Goal: Participate in discussion

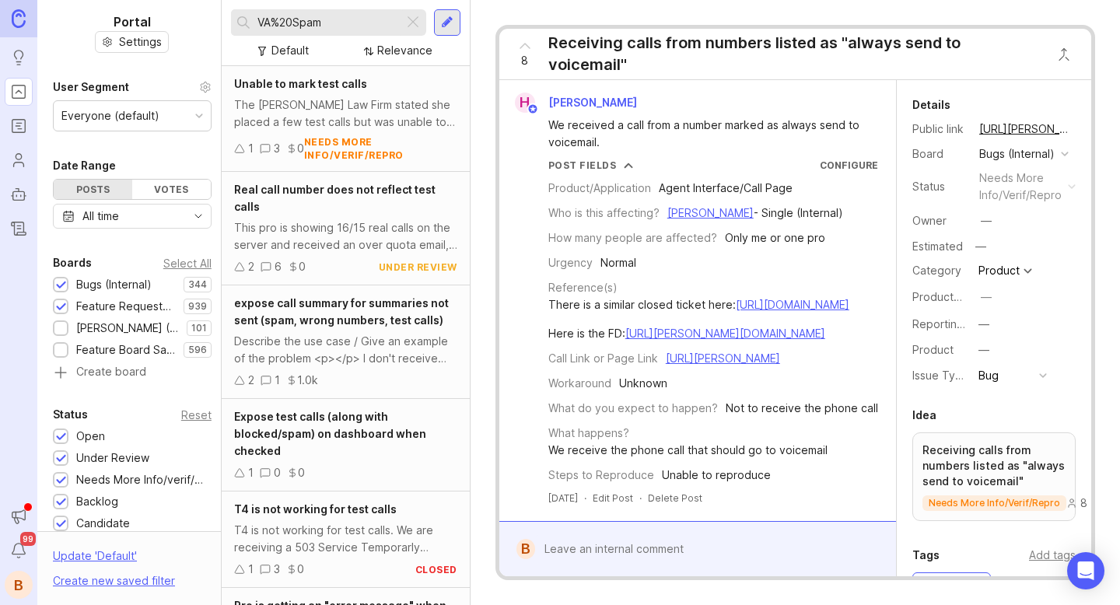
click at [409, 26] on div at bounding box center [413, 22] width 19 height 20
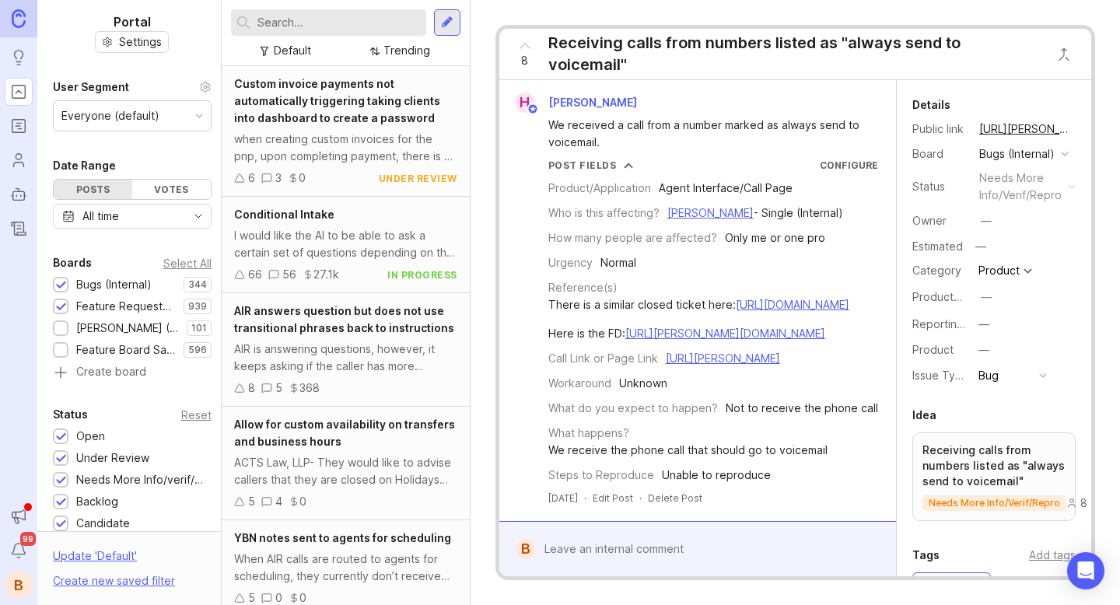
click at [353, 21] on input "text" at bounding box center [339, 22] width 163 height 17
type input "transfer dashboard"
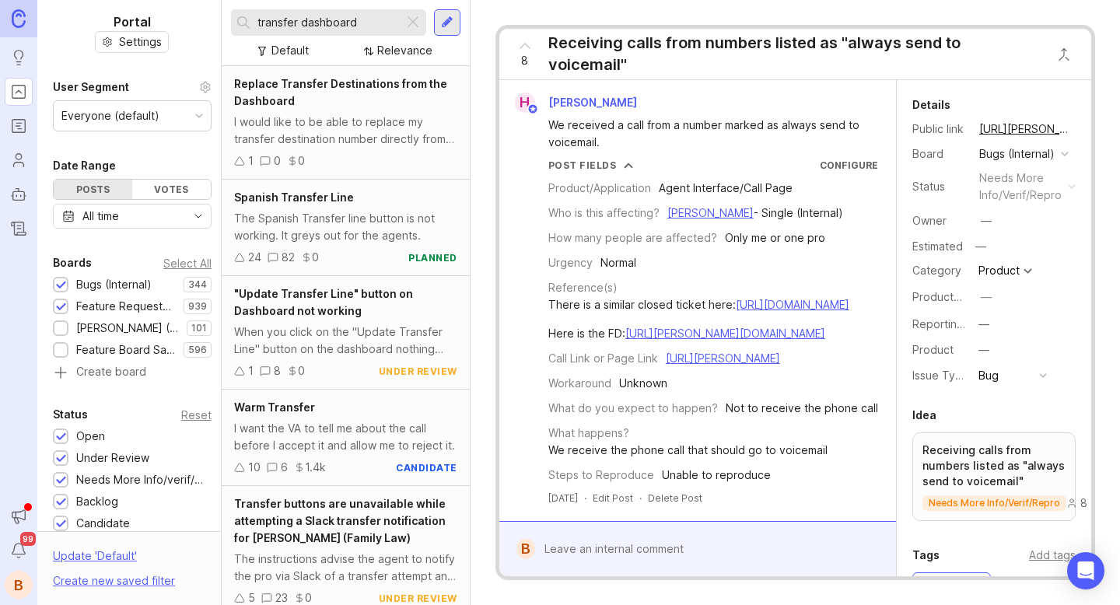
click at [386, 138] on div "I would like to be able to replace my transfer destination number directly from…" at bounding box center [345, 131] width 223 height 34
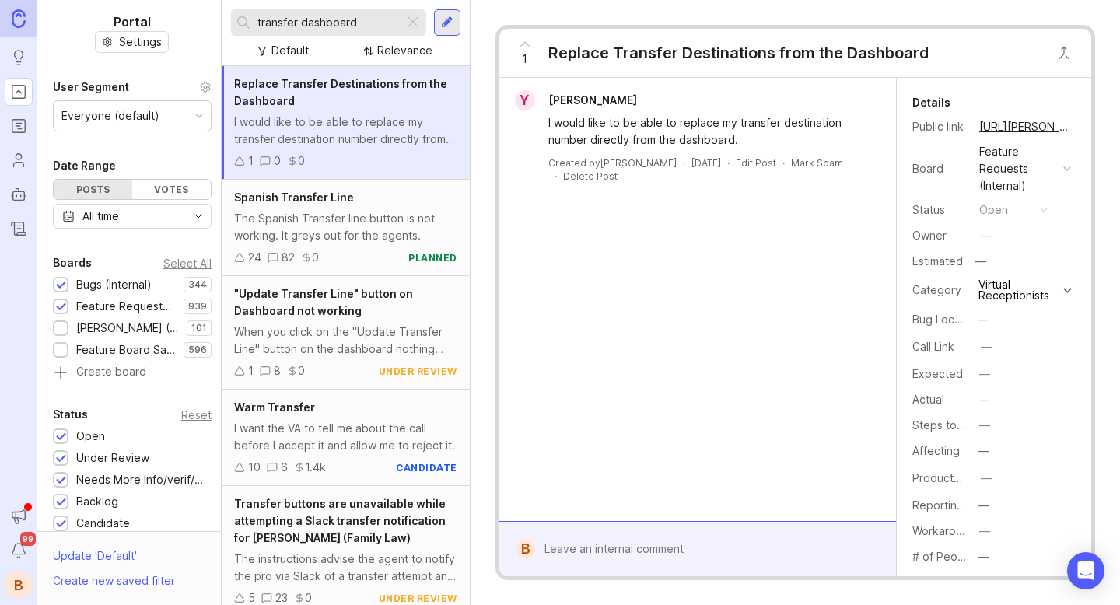
click at [525, 546] on div "B" at bounding box center [526, 549] width 19 height 20
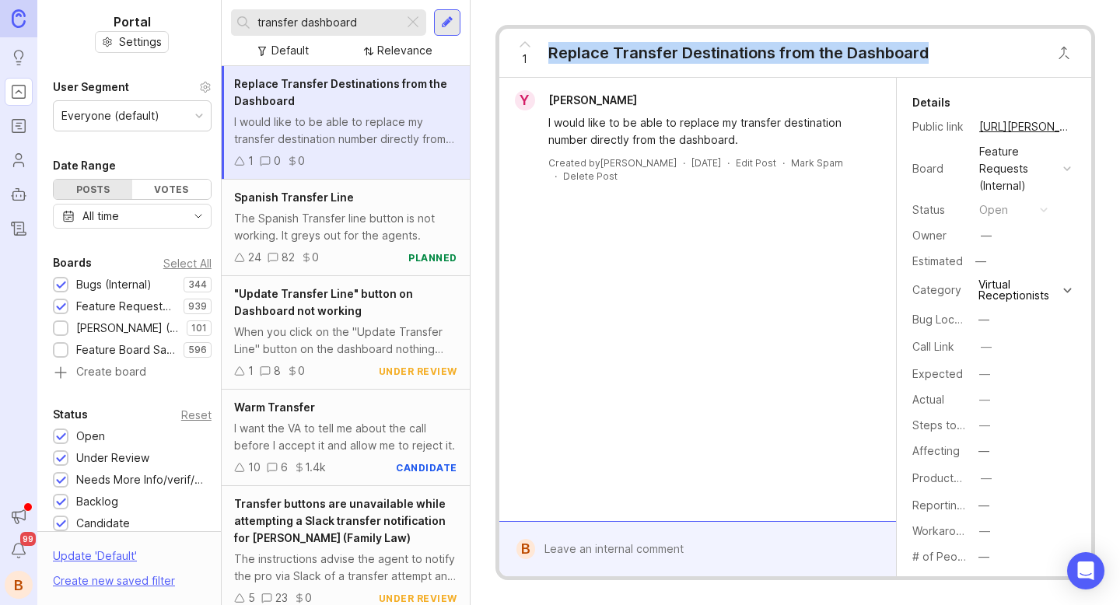
drag, startPoint x: 933, startPoint y: 61, endPoint x: 545, endPoint y: 53, distance: 387.5
click at [541, 53] on div "1 Replace Transfer Destinations from the Dashboard" at bounding box center [717, 53] width 437 height 48
copy div "Replace Transfer Destinations from the Dashboard"
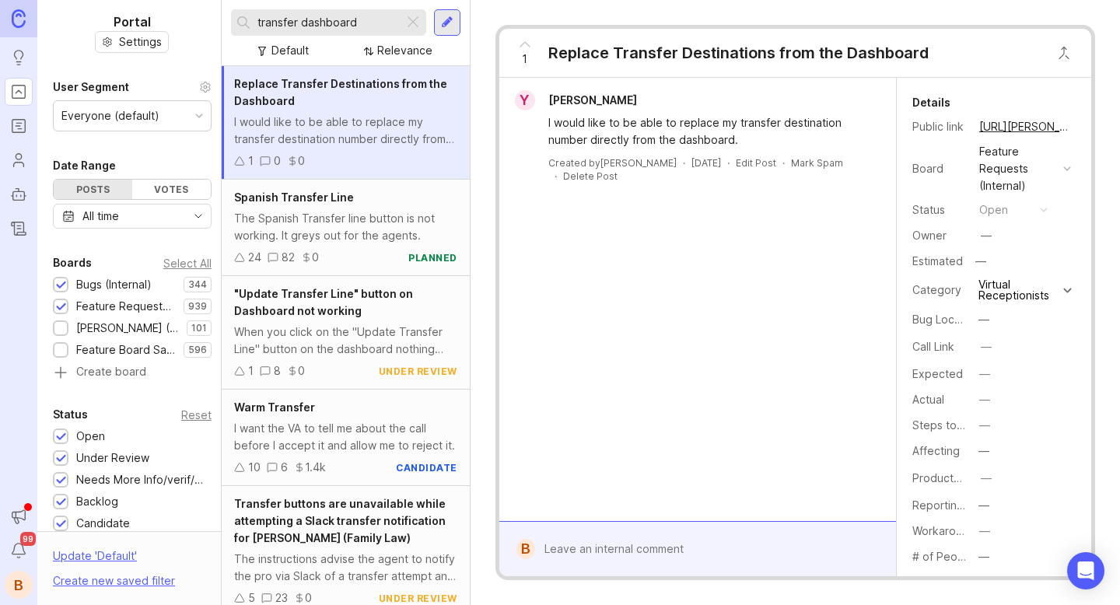
click at [668, 208] on div "Y [PERSON_NAME] I would like to be able to replace my transfer destination numb…" at bounding box center [697, 299] width 397 height 443
click at [529, 42] on icon at bounding box center [525, 44] width 19 height 19
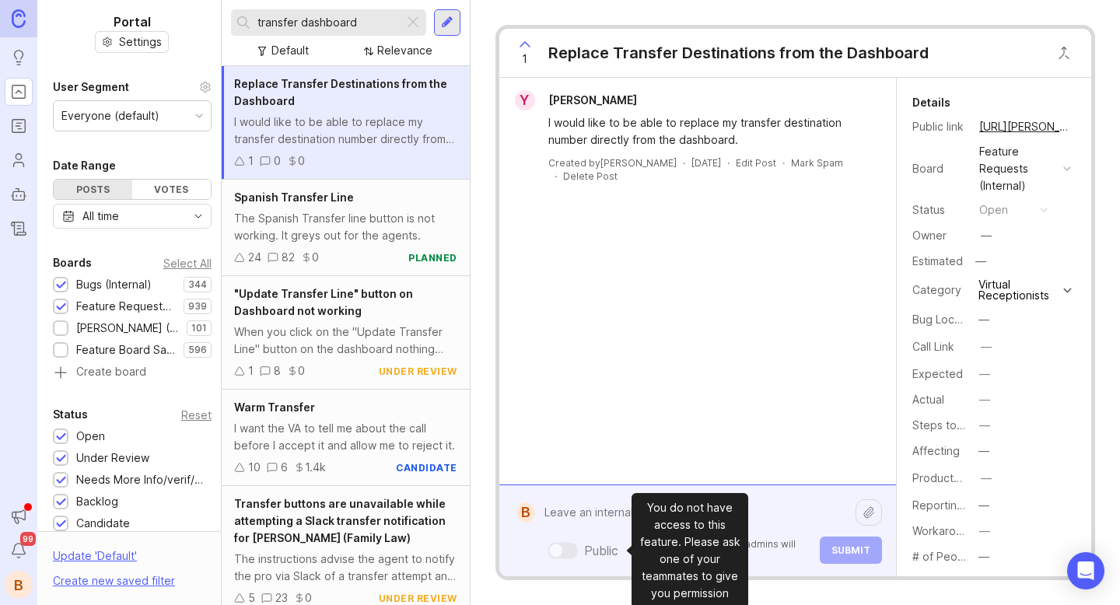
click at [586, 546] on div "Public Mentioned admins will be notified. Submit" at bounding box center [708, 531] width 347 height 66
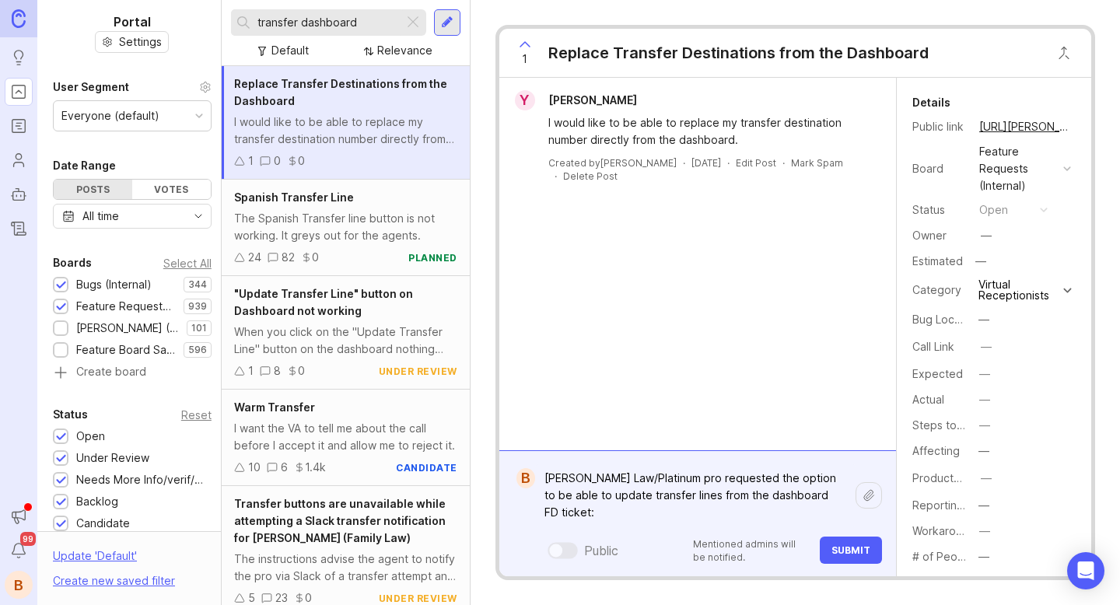
paste textarea "[URL][PERSON_NAME][DOMAIN_NAME]"
click at [661, 482] on textarea "[PERSON_NAME] Law/Platinum pro requested the option to be able to update transf…" at bounding box center [695, 496] width 321 height 64
click at [0, 0] on lt-span "P ro" at bounding box center [0, 0] width 0 height 0
type textarea "[PERSON_NAME] Law/Platinum prProo requested the option to be able to update tra…"
click at [857, 561] on button "Submit" at bounding box center [851, 550] width 62 height 27
